Goal: Transaction & Acquisition: Purchase product/service

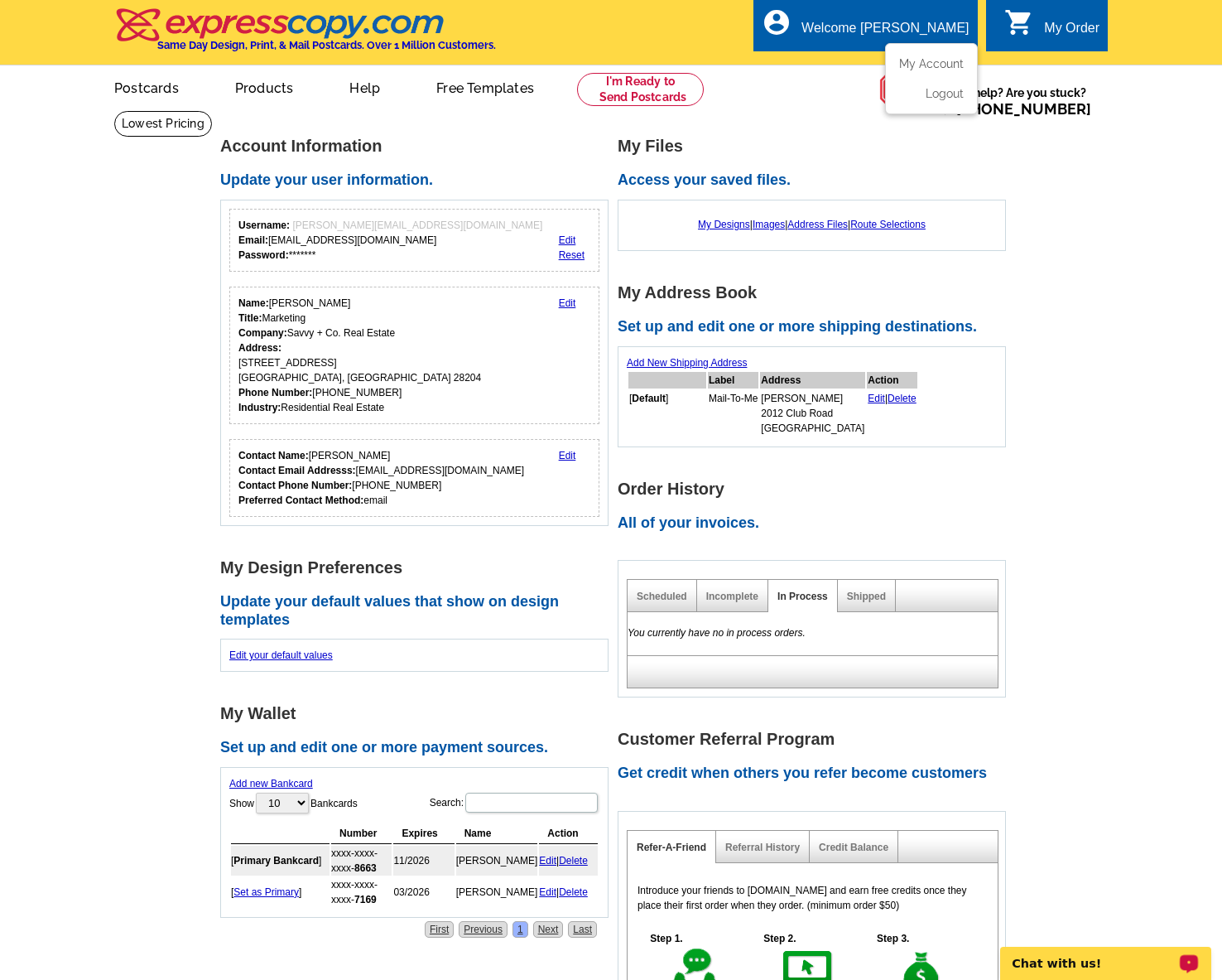
click at [878, 34] on div "Welcome [PERSON_NAME]" at bounding box center [884, 32] width 167 height 23
click at [919, 60] on link "My Account" at bounding box center [929, 63] width 71 height 14
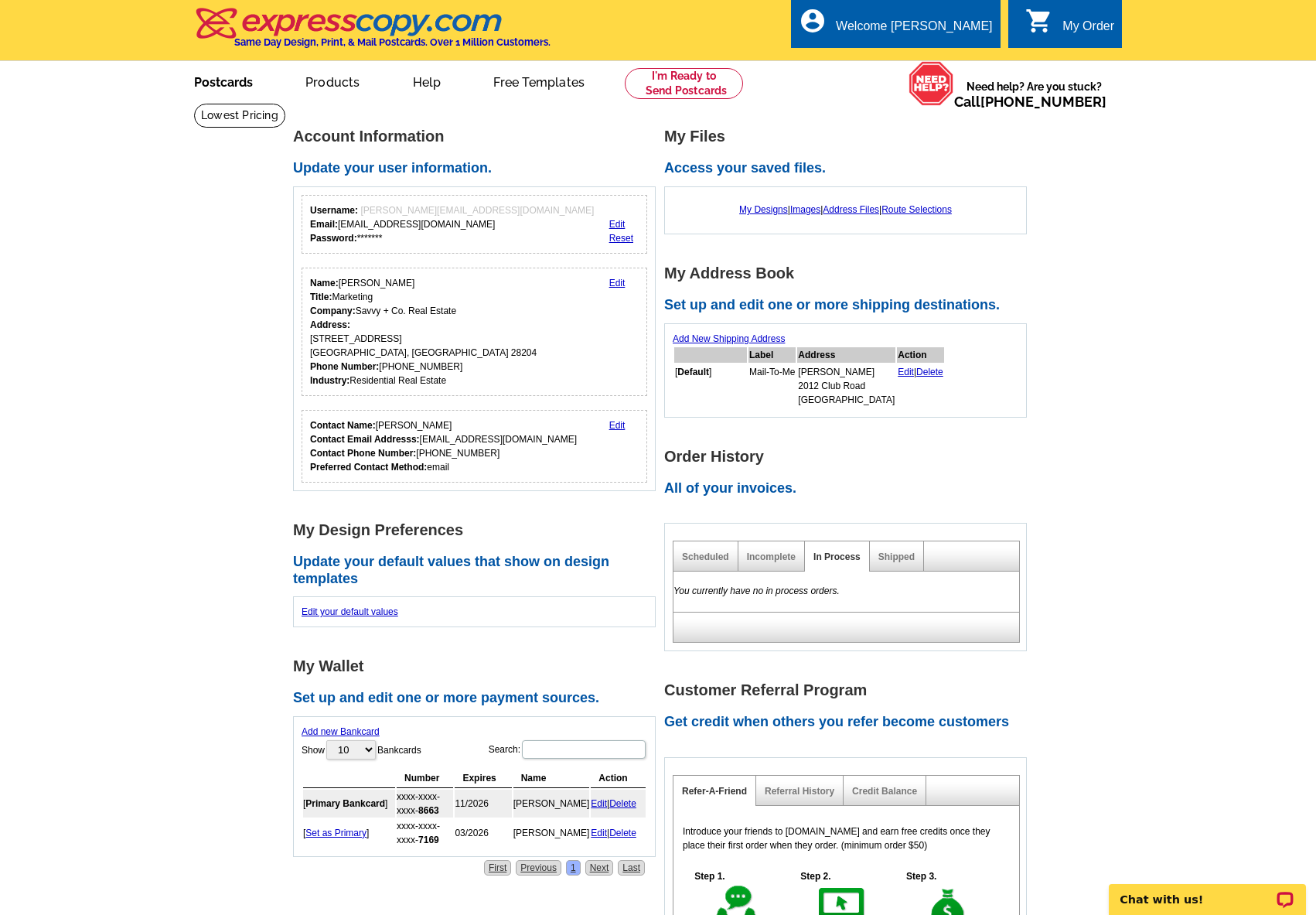
click at [227, 83] on link "Postcards" at bounding box center [223, 81] width 108 height 36
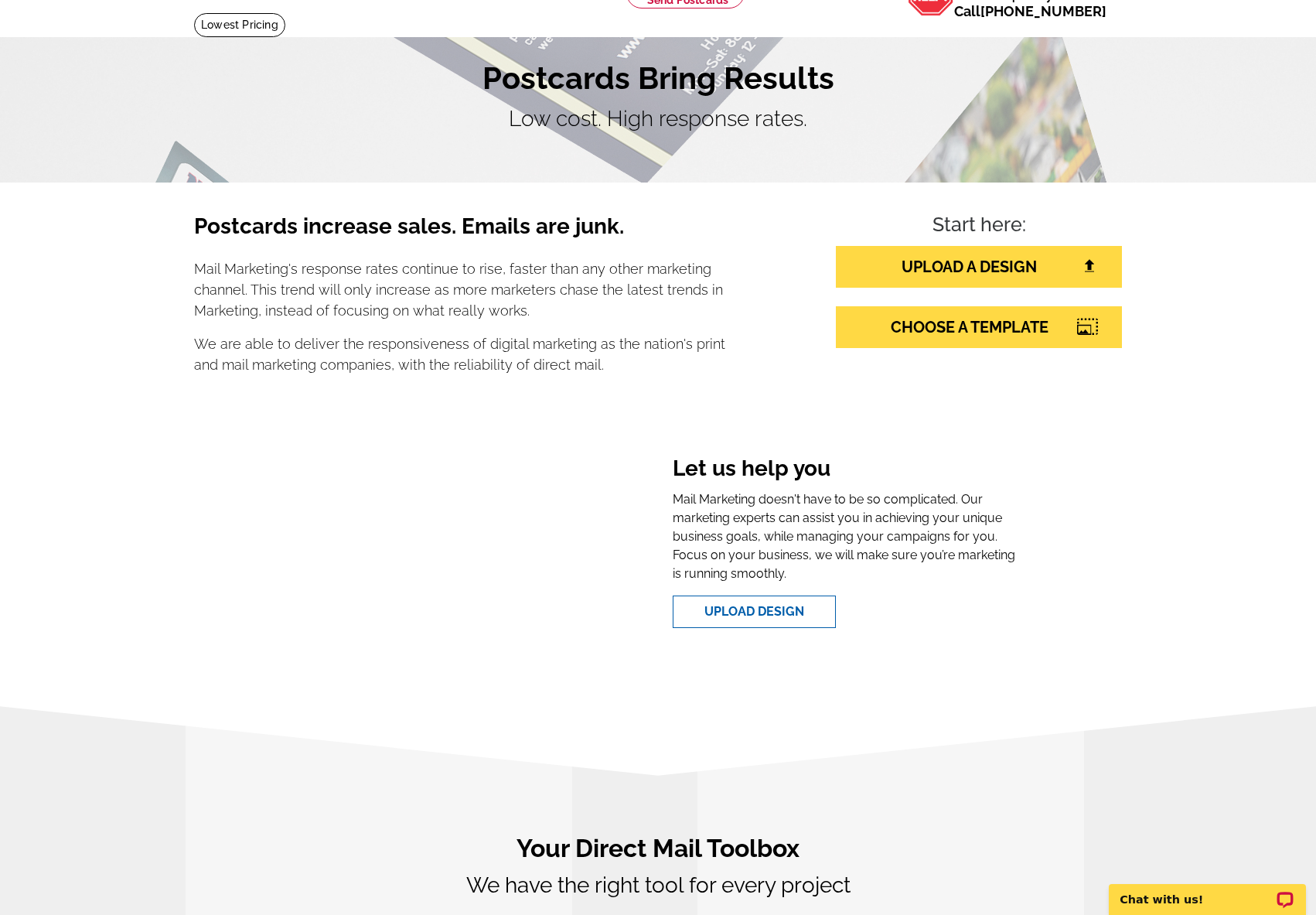
scroll to position [114, 0]
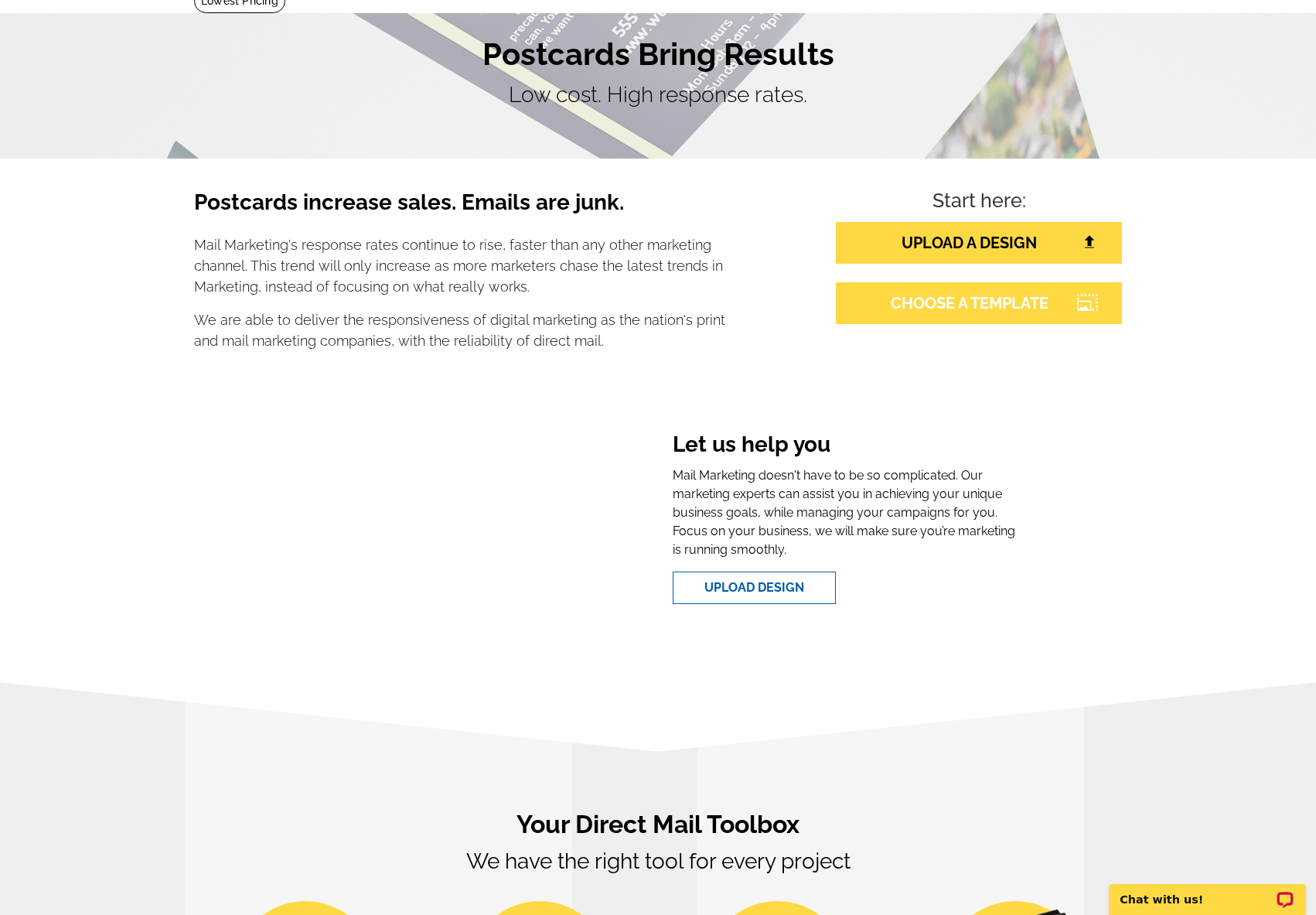
click at [956, 313] on link "CHOOSE A TEMPLATE" at bounding box center [979, 303] width 286 height 41
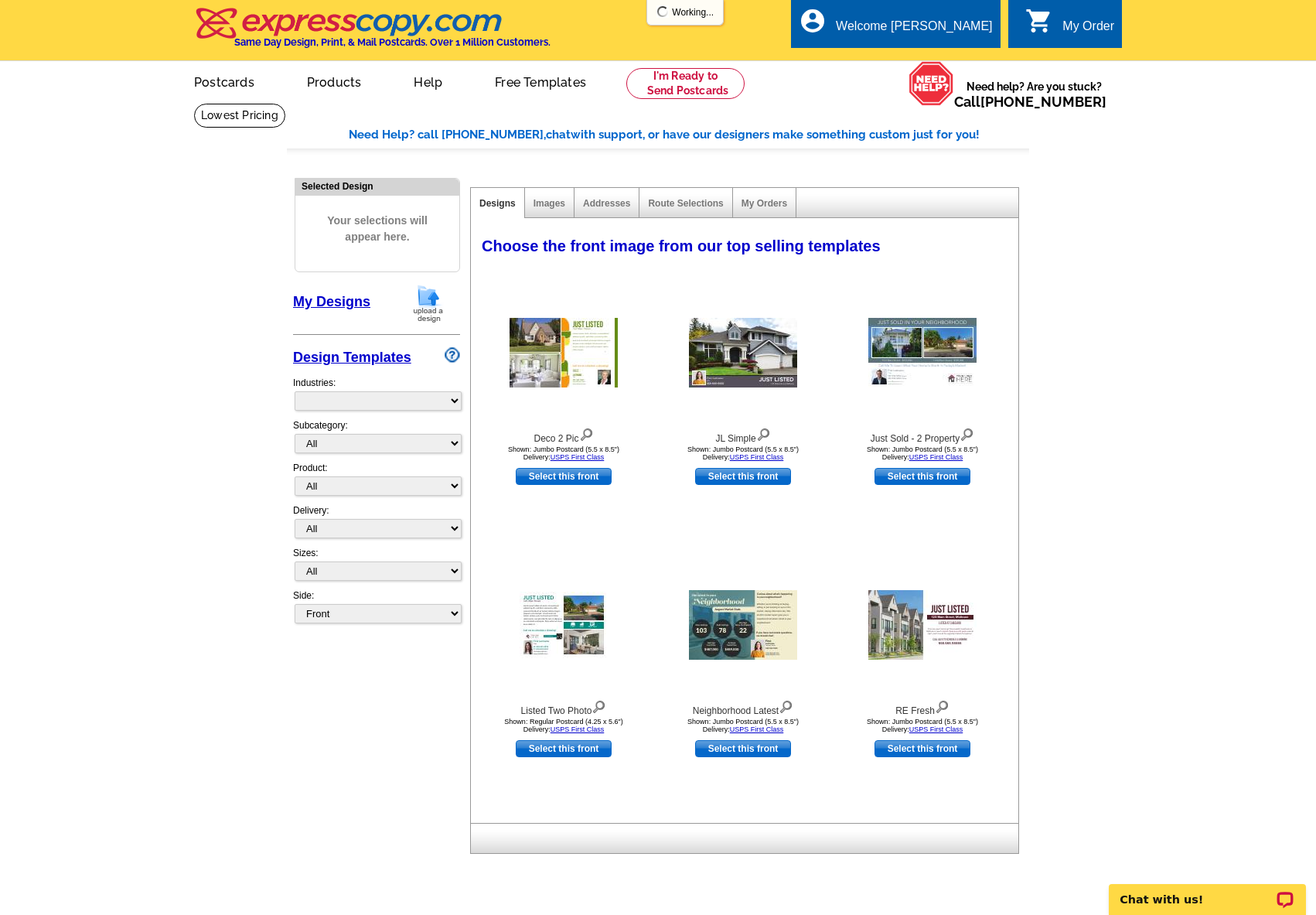
select select "785"
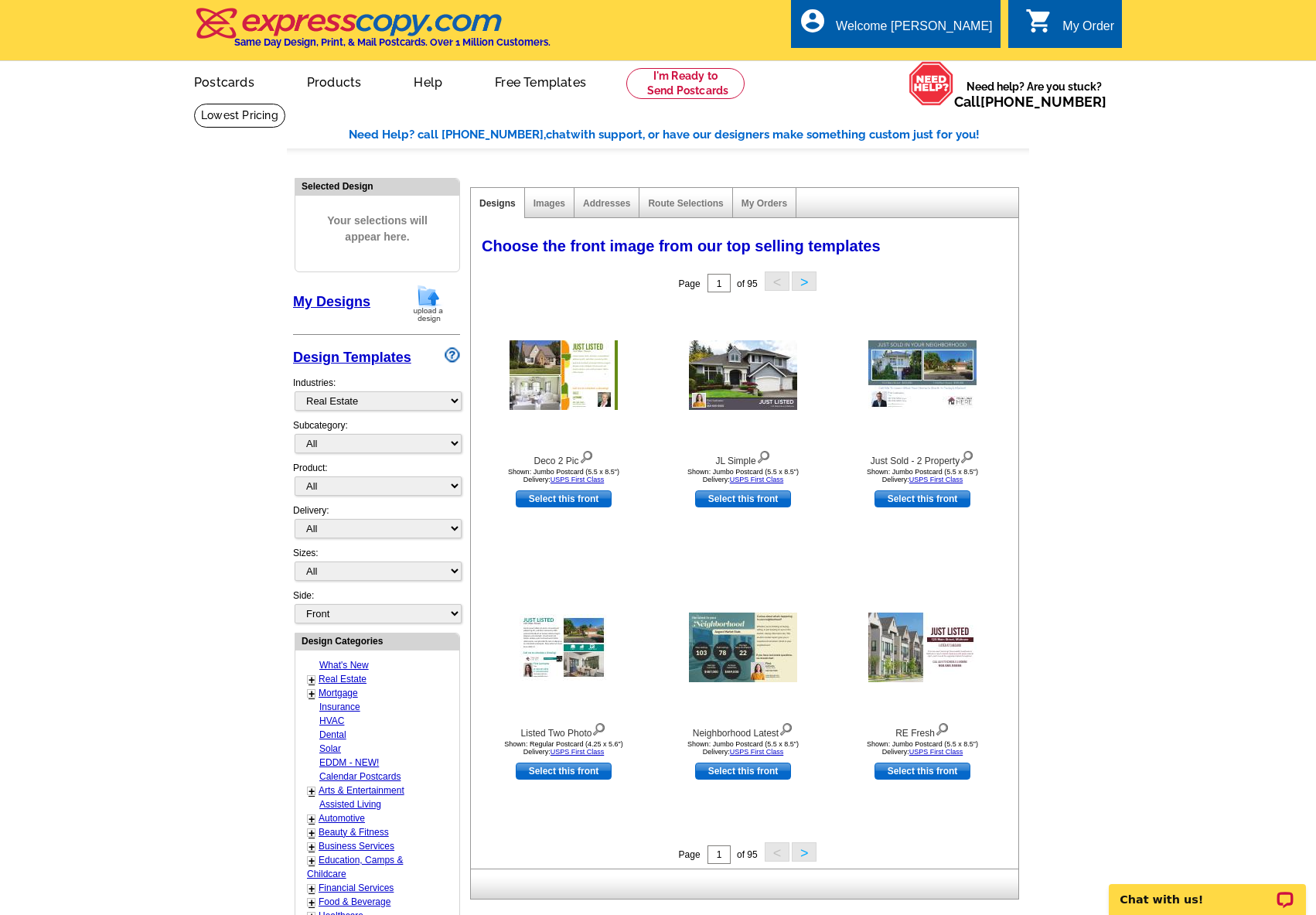
click at [800, 847] on button ">" at bounding box center [803, 851] width 24 height 19
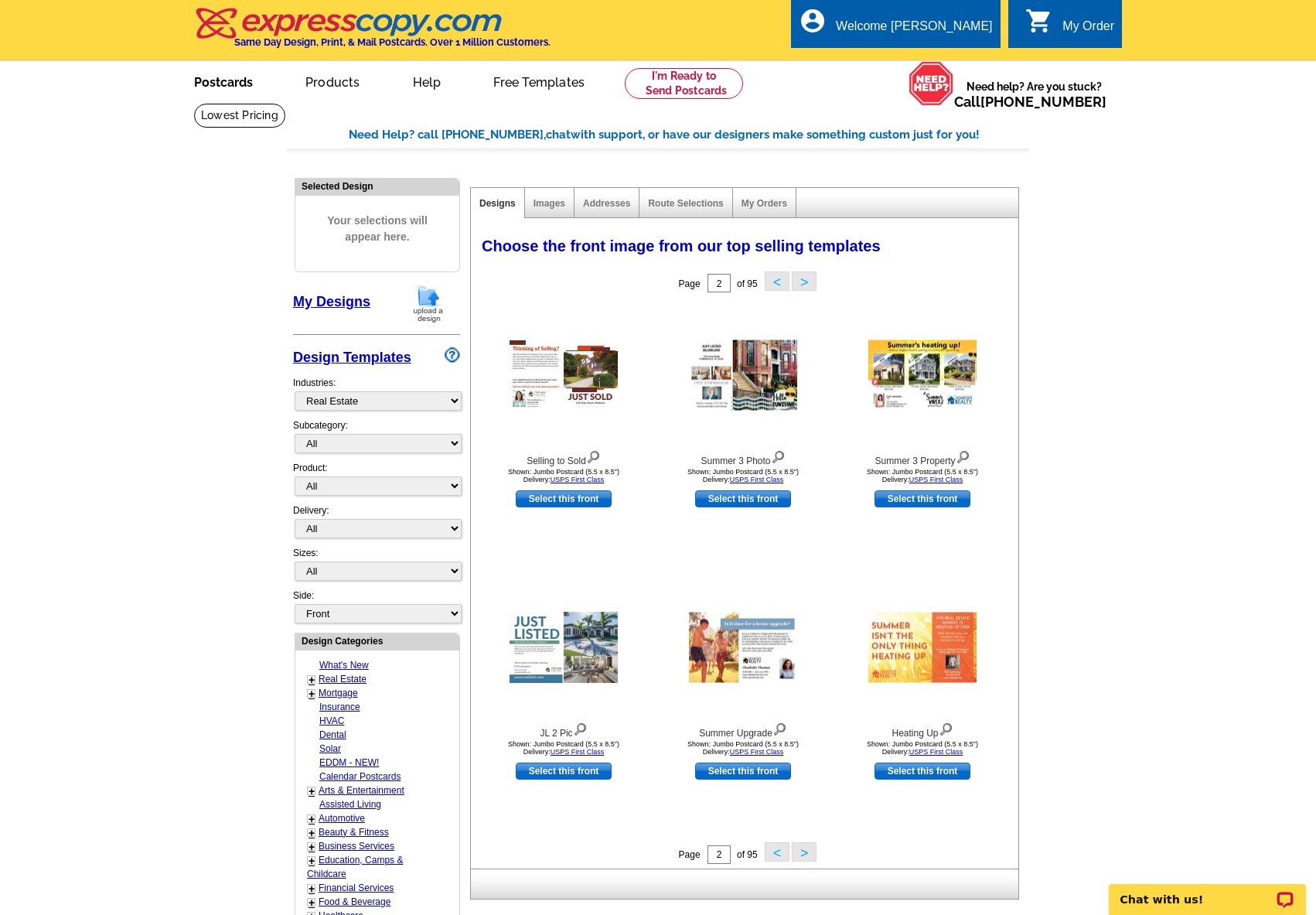
click at [242, 80] on link "Postcards" at bounding box center [223, 81] width 108 height 36
